Goal: Task Accomplishment & Management: Complete application form

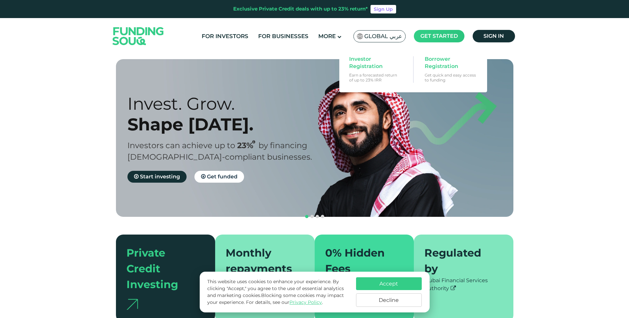
click at [447, 36] on span "Get started" at bounding box center [438, 36] width 37 height 6
click at [440, 60] on span "Borrower Registration" at bounding box center [450, 62] width 51 height 14
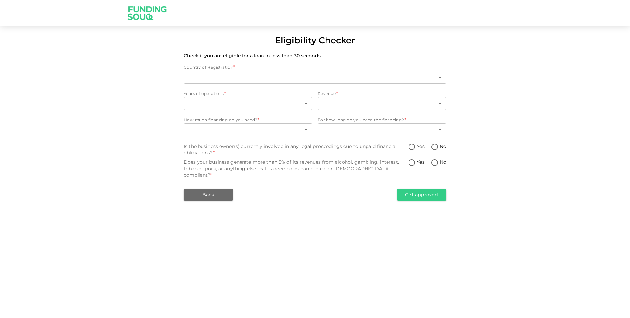
type input "1"
click at [277, 102] on body "Eligibility Checker Check if you are eligible for a loan in less than 30 second…" at bounding box center [315, 159] width 630 height 318
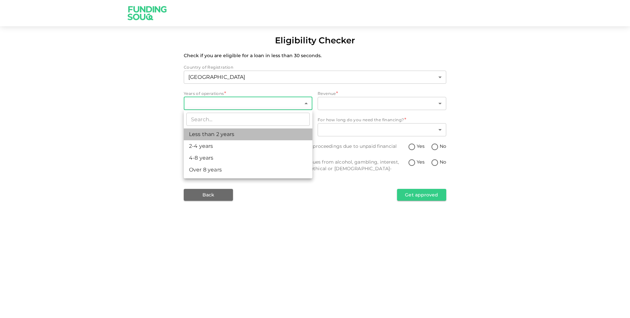
click at [237, 130] on li "Less than 2 years" at bounding box center [248, 134] width 129 height 12
type input "1"
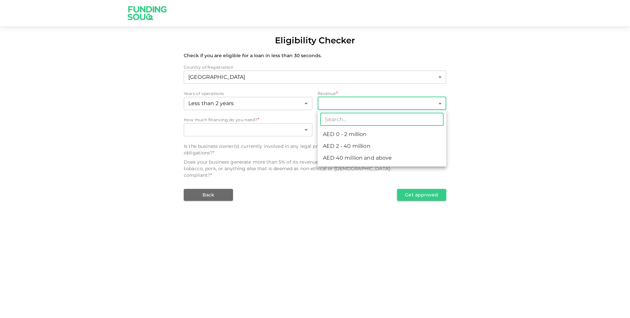
click at [338, 107] on body "Eligibility Checker Check if you are eligible for a loan in less than 30 second…" at bounding box center [315, 159] width 630 height 318
click at [342, 134] on li "AED 0 - 2 million" at bounding box center [382, 134] width 129 height 12
type input "1"
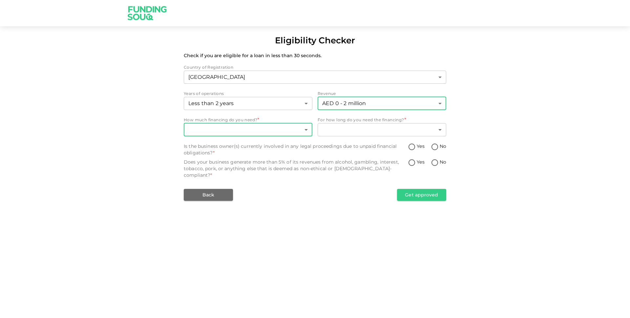
click at [290, 131] on body "Eligibility Checker Check if you are eligible for a loan in less than 30 second…" at bounding box center [315, 159] width 630 height 318
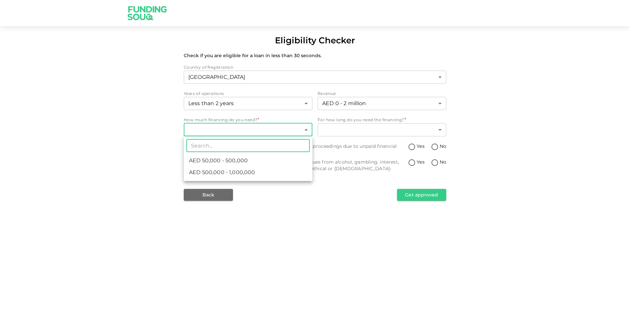
click at [287, 150] on input "text" at bounding box center [247, 145] width 123 height 13
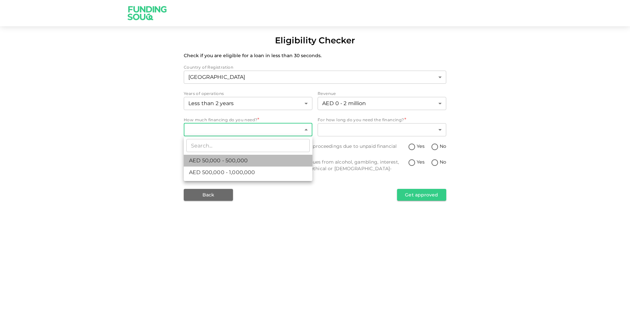
click at [262, 159] on li "AED 50,000 - 500,000" at bounding box center [248, 161] width 129 height 12
type input "1"
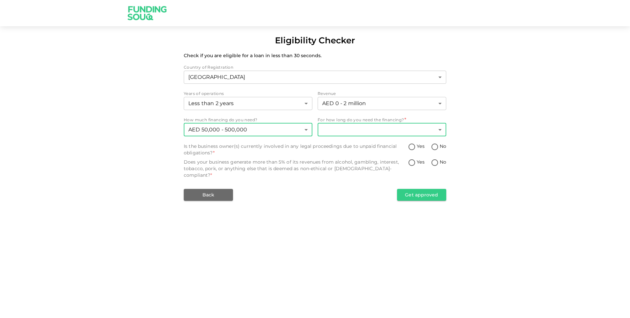
click at [360, 132] on body "Eligibility Checker Check if you are eligible for a loan in less than 30 second…" at bounding box center [315, 159] width 630 height 318
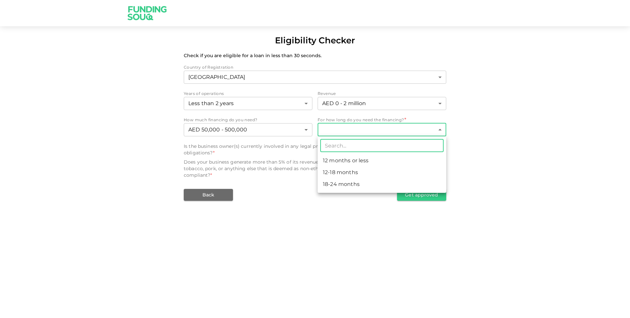
click at [347, 163] on li "12 months or less" at bounding box center [382, 161] width 129 height 12
type input "1"
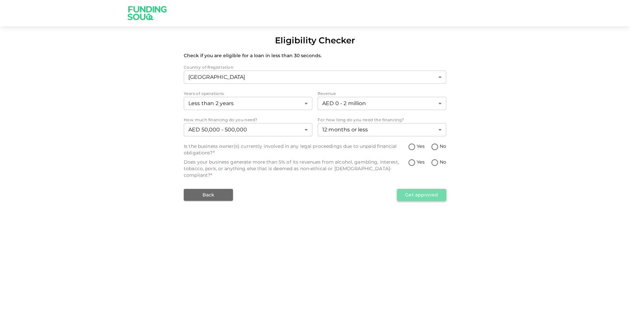
click at [427, 189] on button "Get approved" at bounding box center [421, 195] width 49 height 12
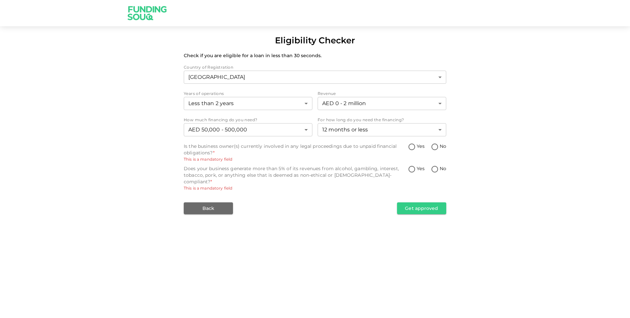
drag, startPoint x: 436, startPoint y: 169, endPoint x: 436, endPoint y: 158, distance: 11.2
click at [436, 169] on input "No" at bounding box center [435, 169] width 10 height 9
radio input "true"
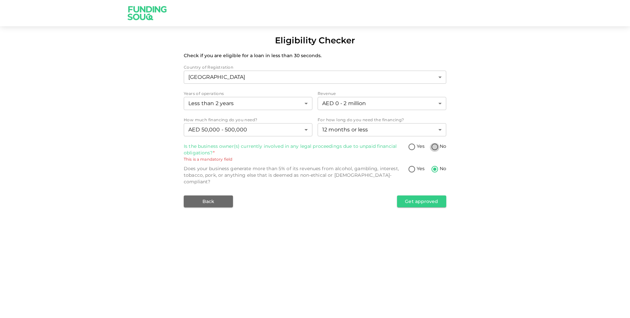
click at [435, 143] on input "No" at bounding box center [435, 147] width 10 height 9
radio input "true"
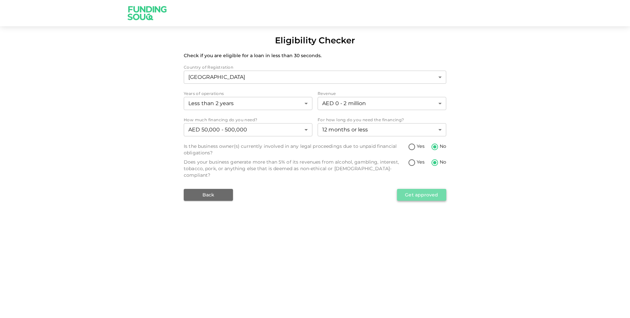
click at [435, 189] on button "Get approved" at bounding box center [421, 195] width 49 height 12
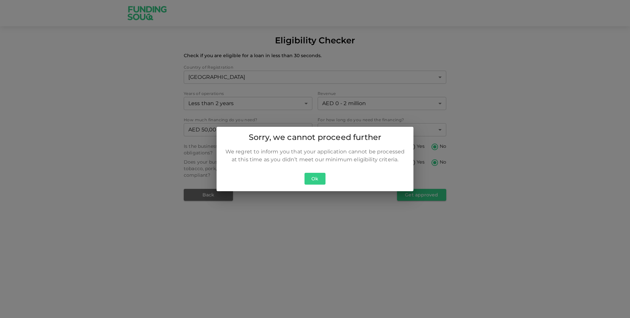
click at [314, 178] on button "Ok" at bounding box center [315, 179] width 21 height 12
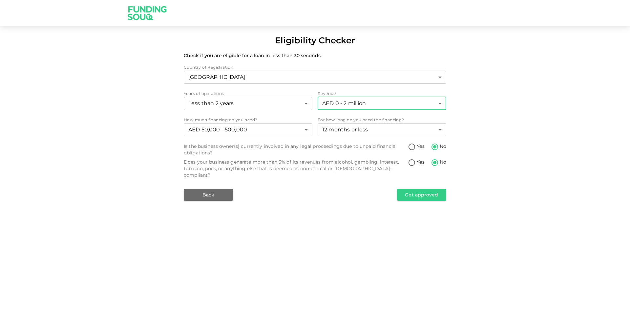
click at [388, 98] on body "Eligibility Checker Check if you are eligible for a loan in less than 30 second…" at bounding box center [315, 159] width 630 height 318
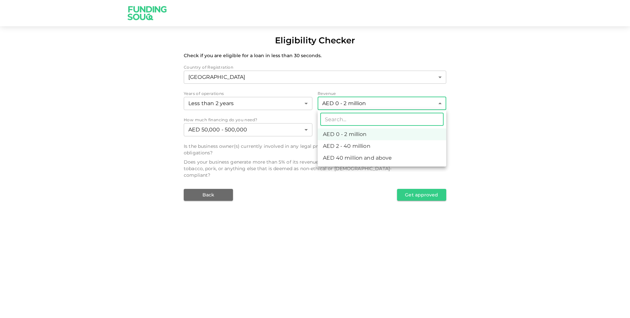
click at [363, 141] on li "AED 2 - 40 million" at bounding box center [382, 146] width 129 height 12
type input "2"
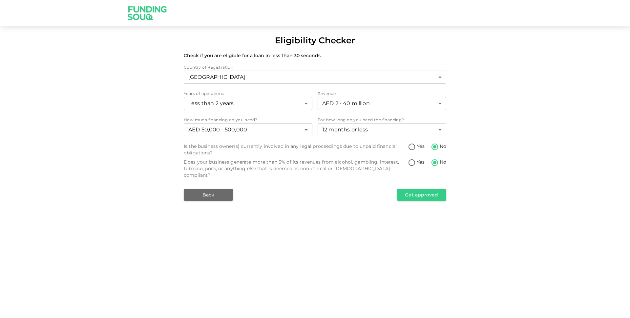
click at [420, 194] on div "Back Get approved" at bounding box center [315, 195] width 263 height 12
click at [427, 189] on button "Get approved" at bounding box center [421, 195] width 49 height 12
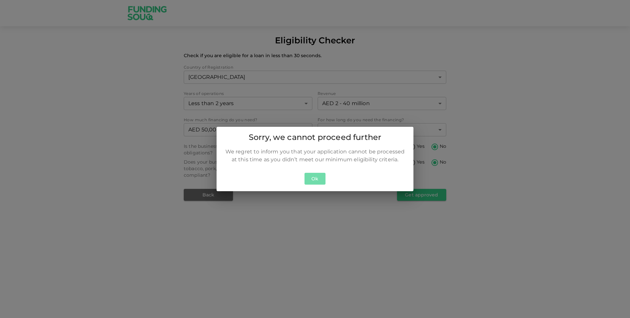
click at [314, 178] on button "Ok" at bounding box center [315, 179] width 21 height 12
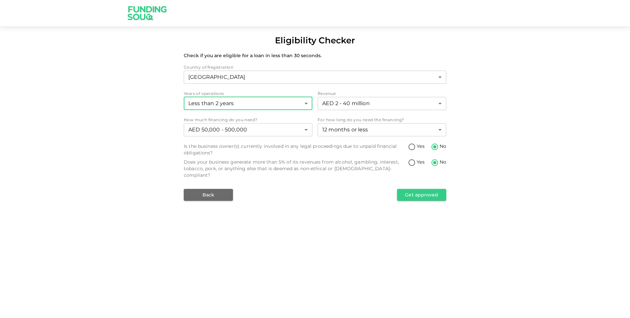
click at [269, 100] on body "Eligibility Checker Check if you are eligible for a loan in less than 30 second…" at bounding box center [315, 159] width 630 height 318
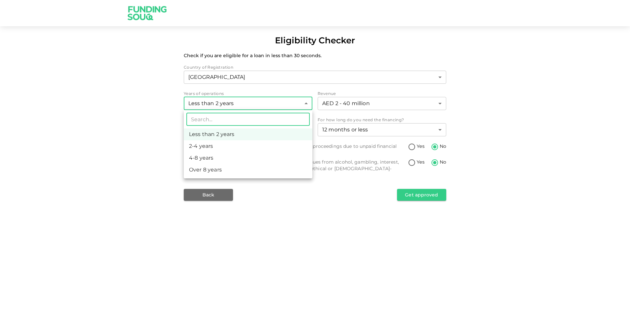
click at [237, 147] on li "2-4 years" at bounding box center [248, 146] width 129 height 12
type input "2"
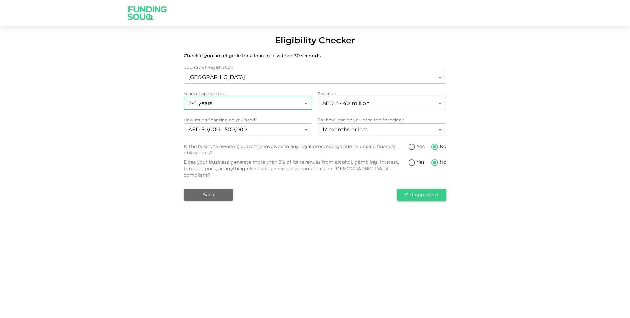
click at [423, 189] on button "Get approved" at bounding box center [421, 195] width 49 height 12
